Goal: Information Seeking & Learning: Learn about a topic

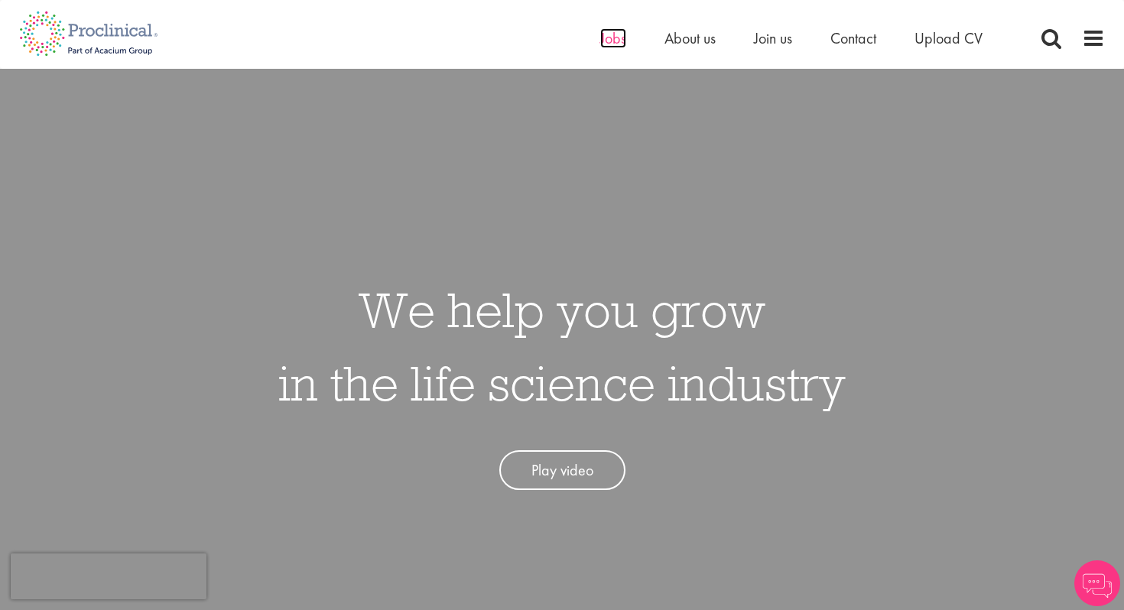
click at [619, 32] on span "Jobs" at bounding box center [613, 38] width 26 height 20
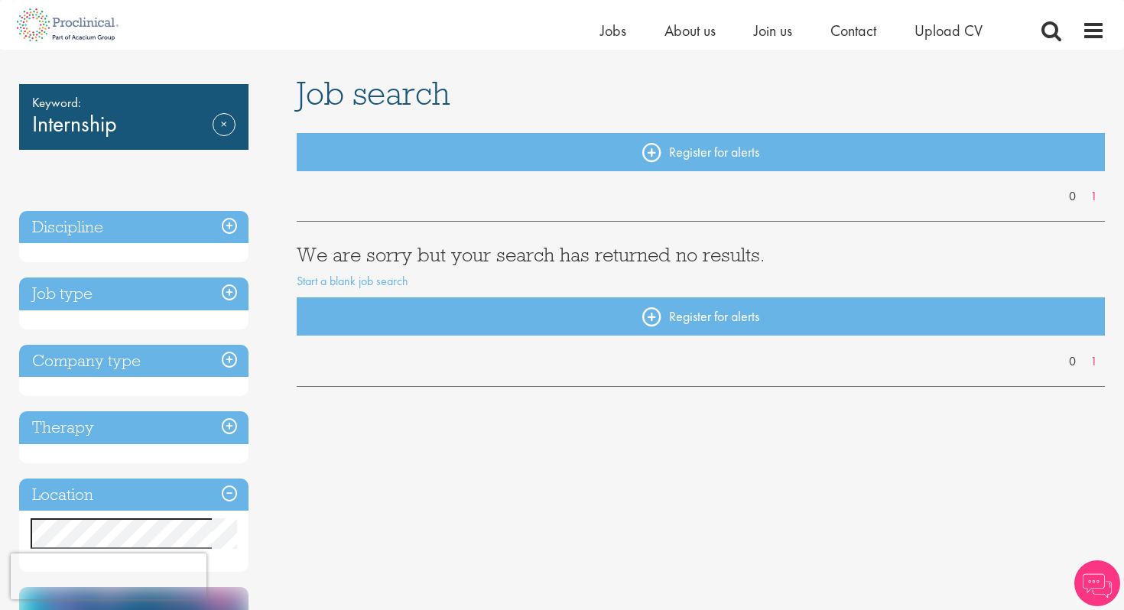
scroll to position [89, 0]
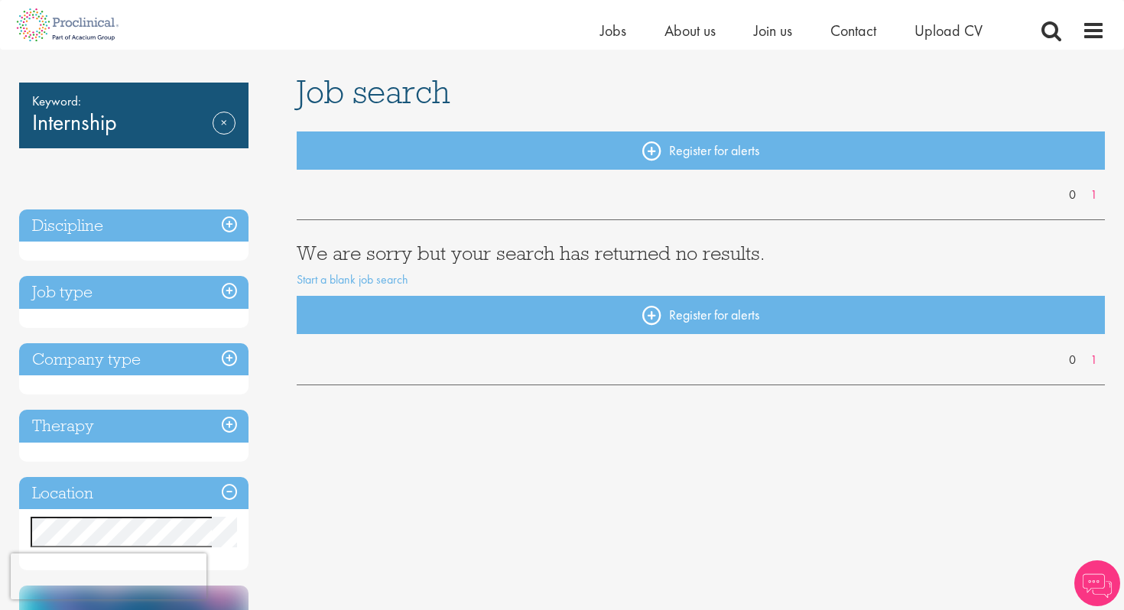
click at [166, 294] on h3 "Job type" at bounding box center [133, 292] width 229 height 33
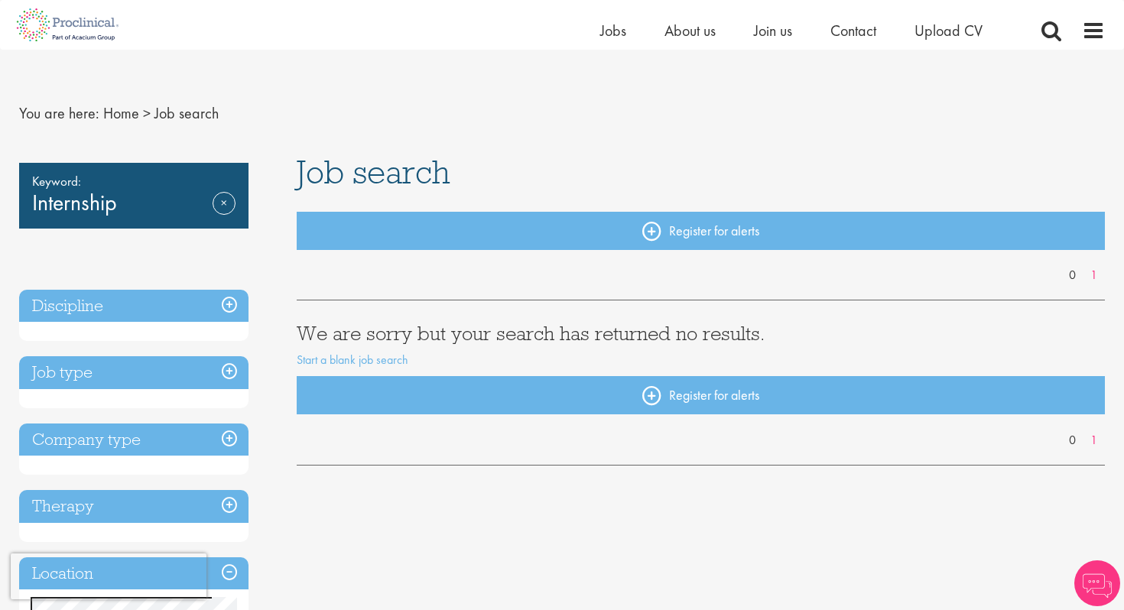
scroll to position [0, 0]
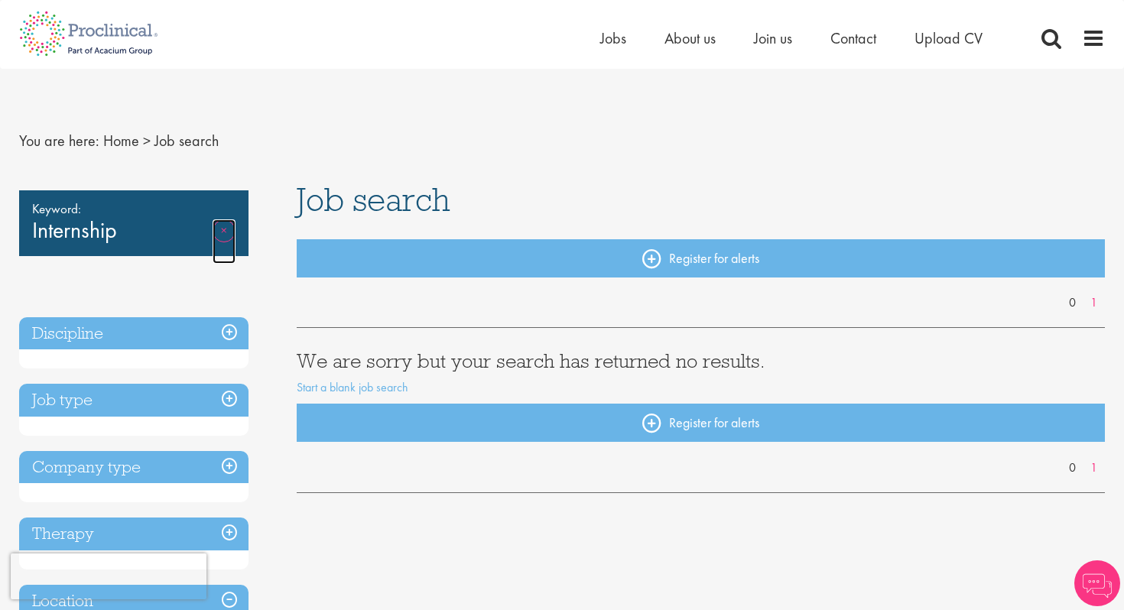
click at [219, 237] on link "Remove" at bounding box center [224, 241] width 23 height 44
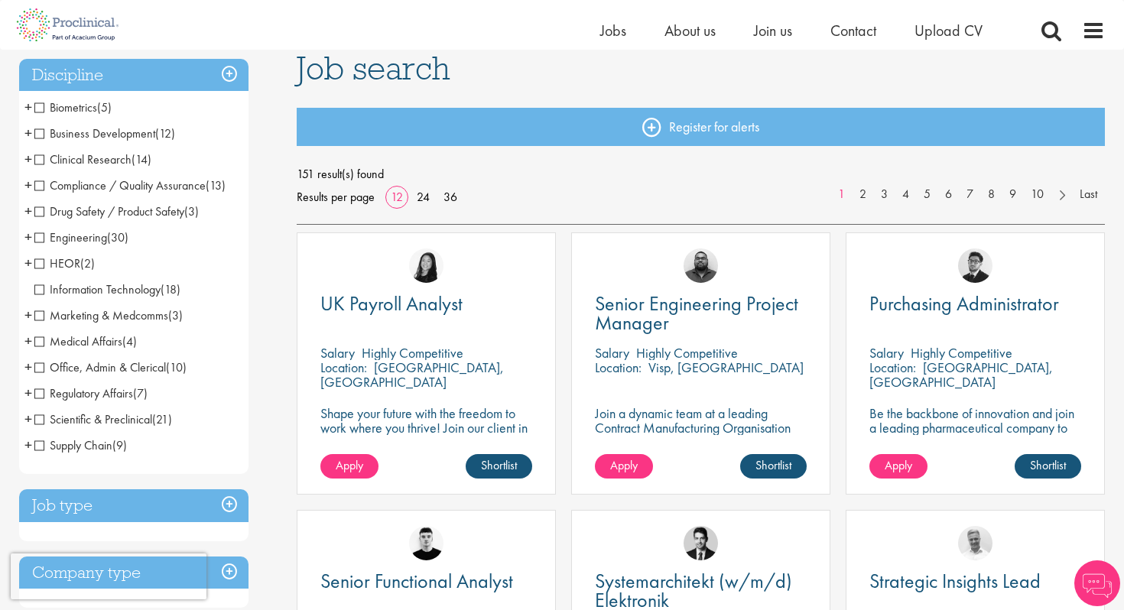
scroll to position [295, 0]
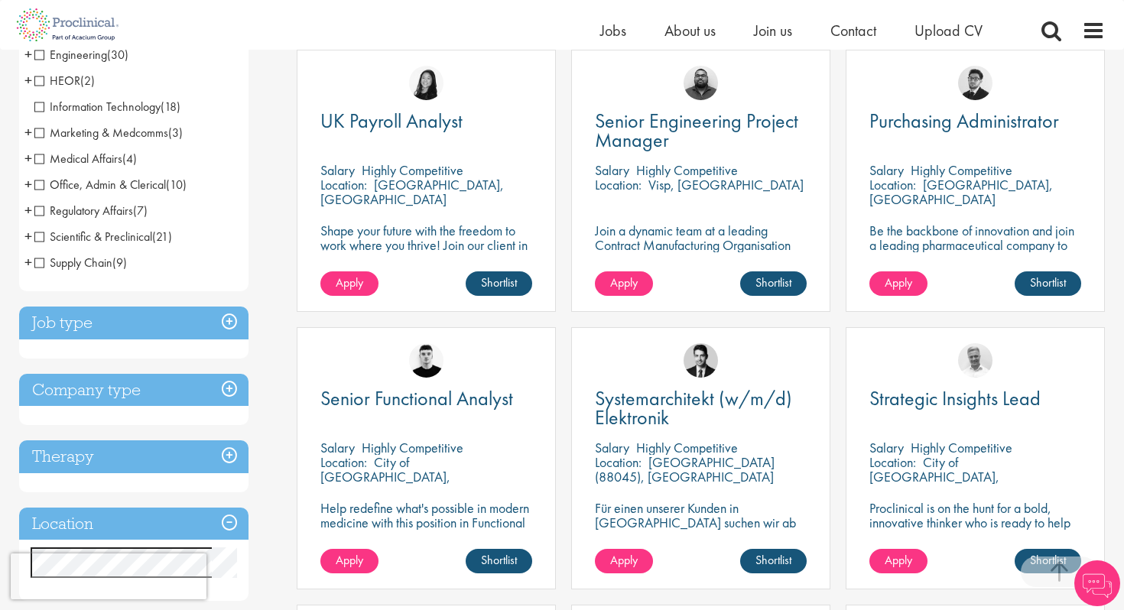
click at [213, 341] on div "Job type Permanent (67) Contract (84)" at bounding box center [133, 333] width 229 height 52
click at [213, 320] on h3 "Job type" at bounding box center [133, 323] width 229 height 33
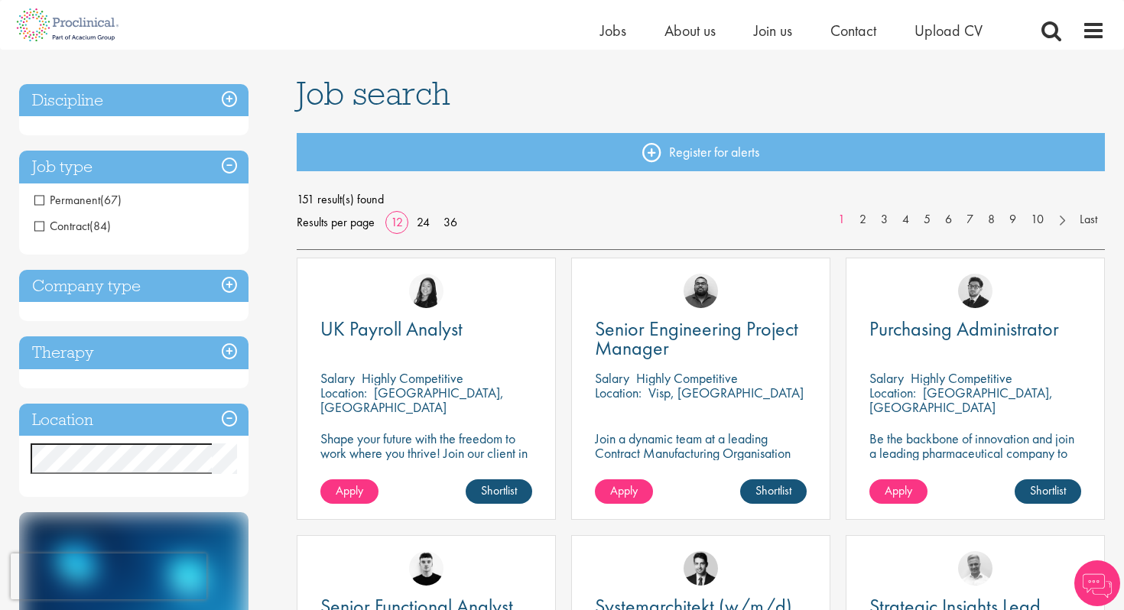
scroll to position [86, 0]
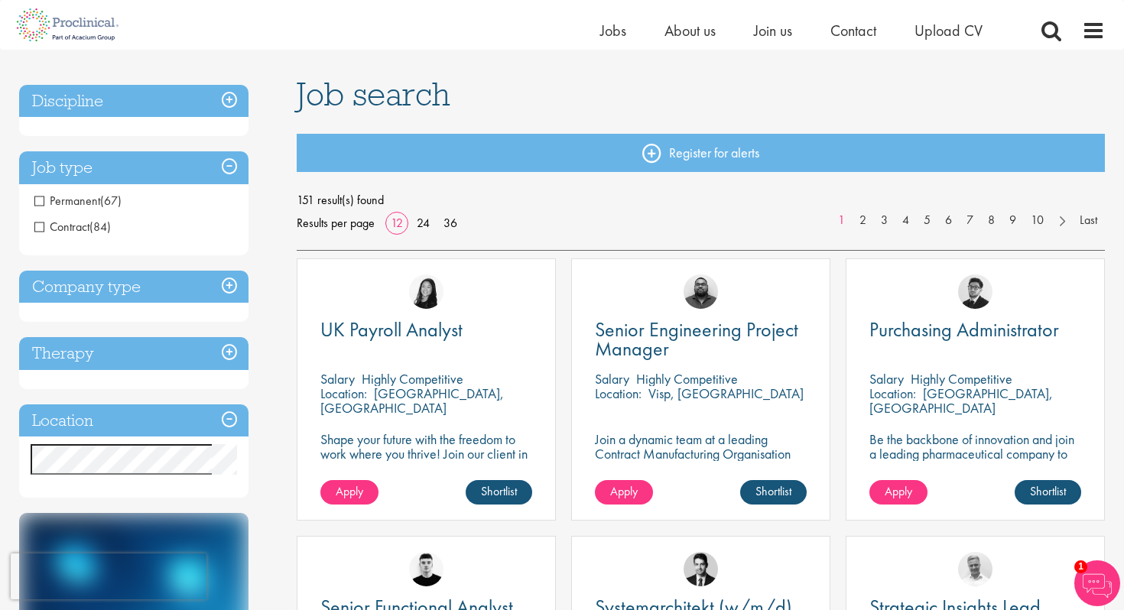
click at [184, 295] on h3 "Company type" at bounding box center [133, 287] width 229 height 33
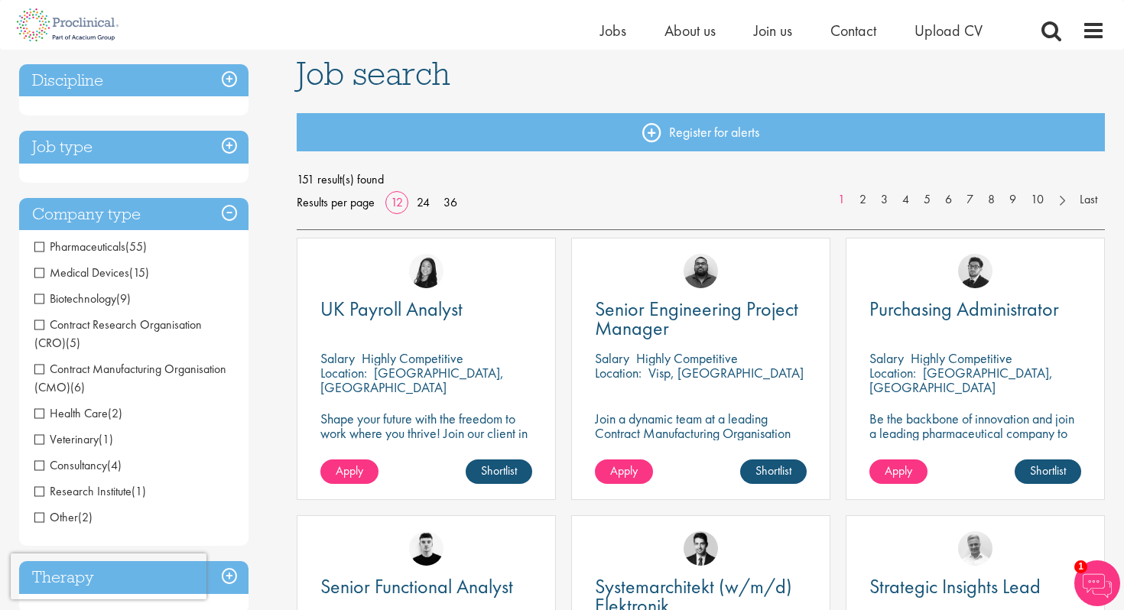
scroll to position [110, 0]
